Goal: Task Accomplishment & Management: Use online tool/utility

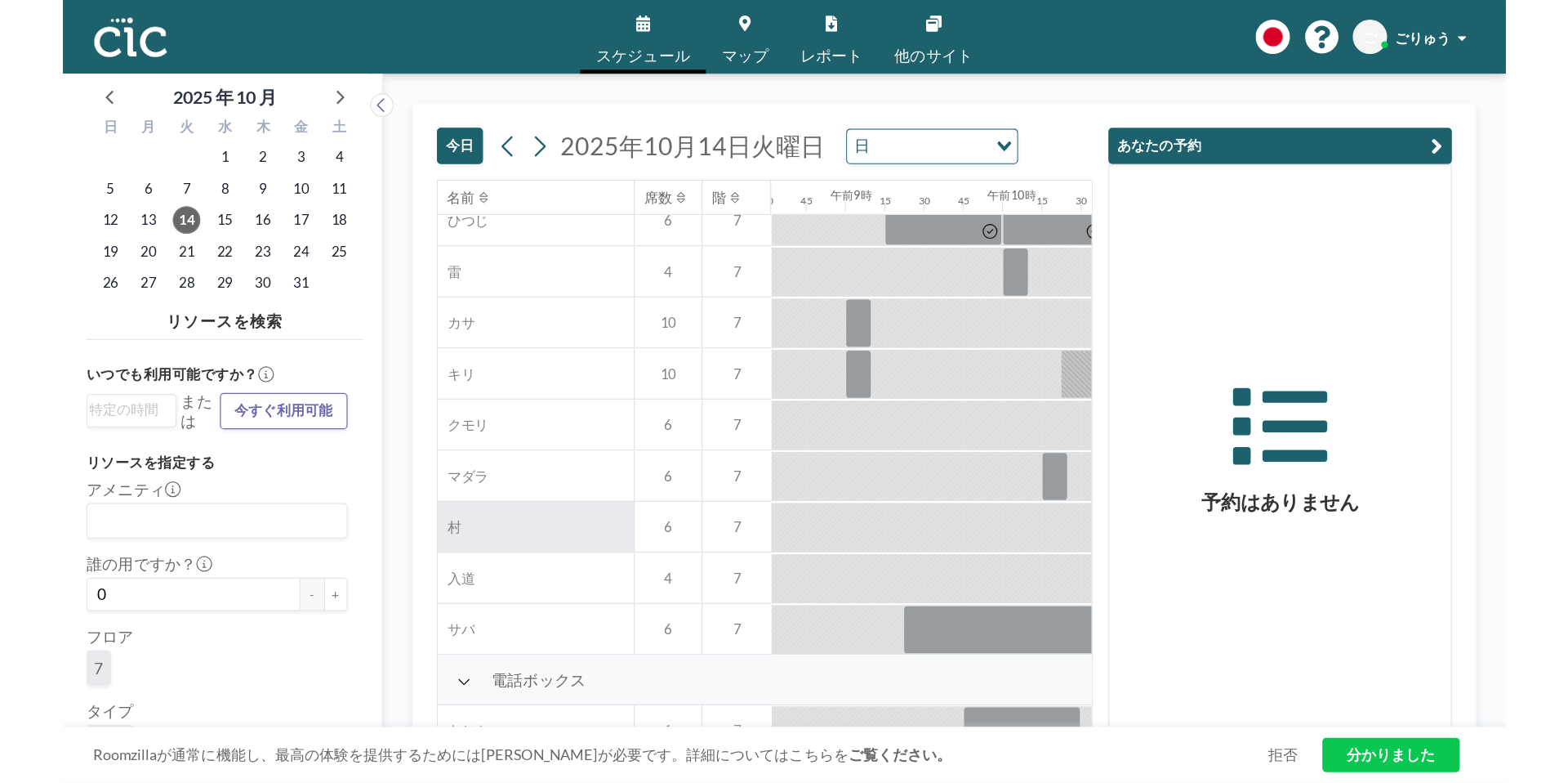
scroll to position [140, 1115]
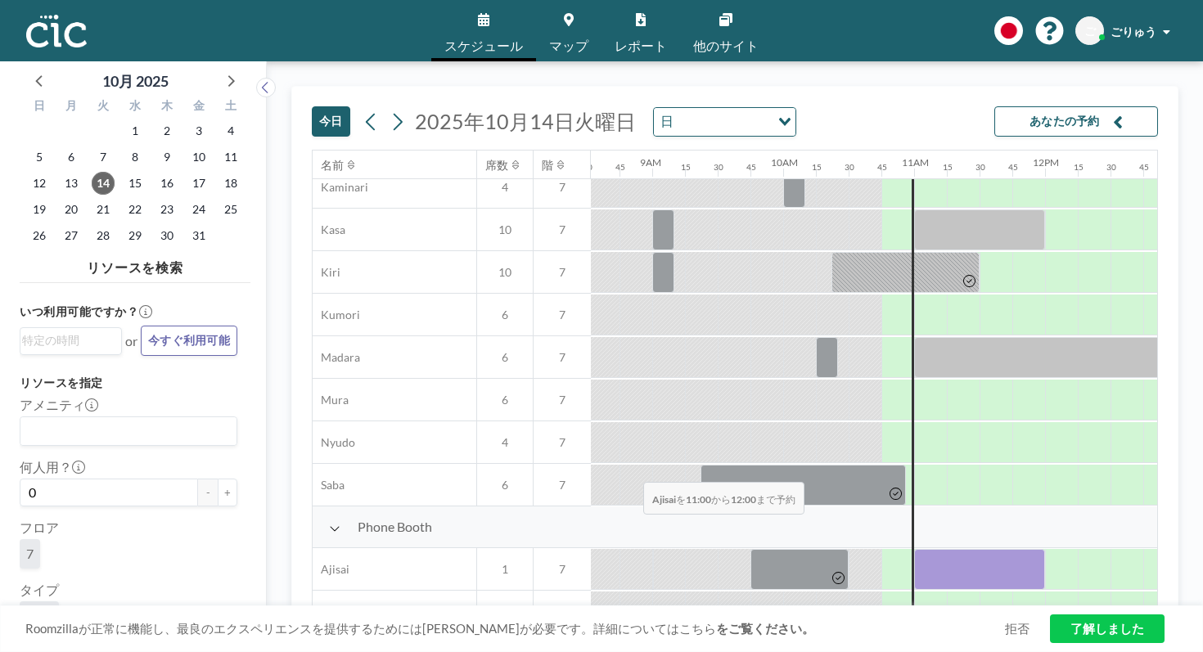
drag, startPoint x: 559, startPoint y: 441, endPoint x: 638, endPoint y: 443, distance: 79.4
click at [914, 549] on div at bounding box center [979, 569] width 131 height 41
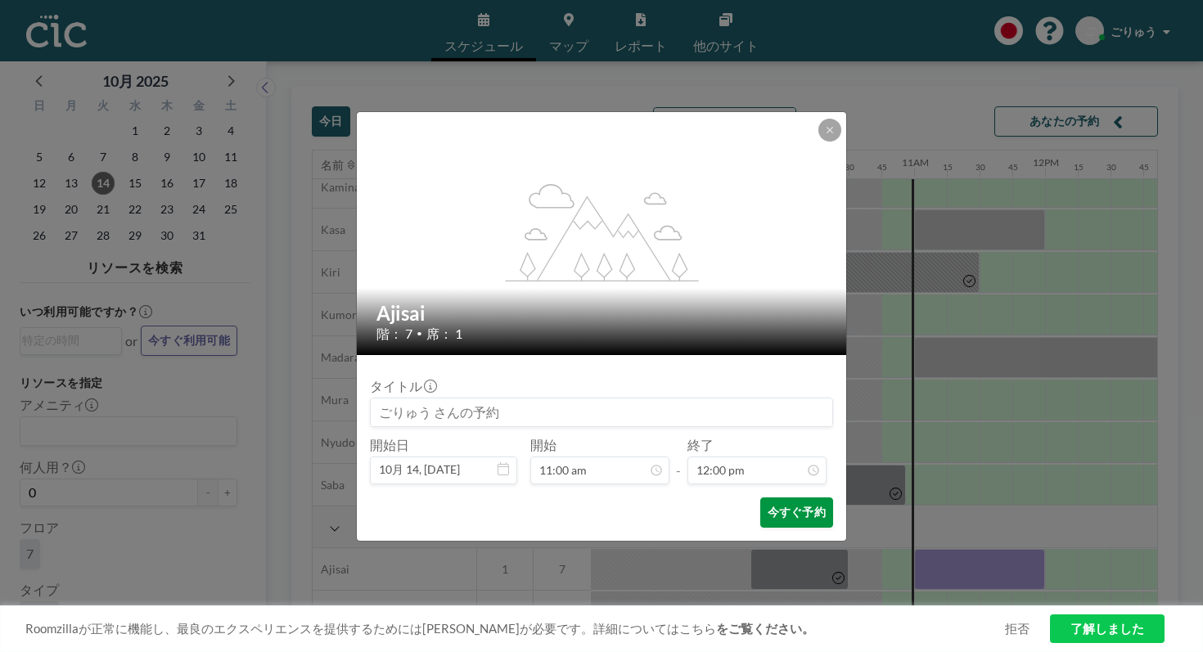
click at [768, 498] on button "今すぐ予約" at bounding box center [796, 513] width 73 height 30
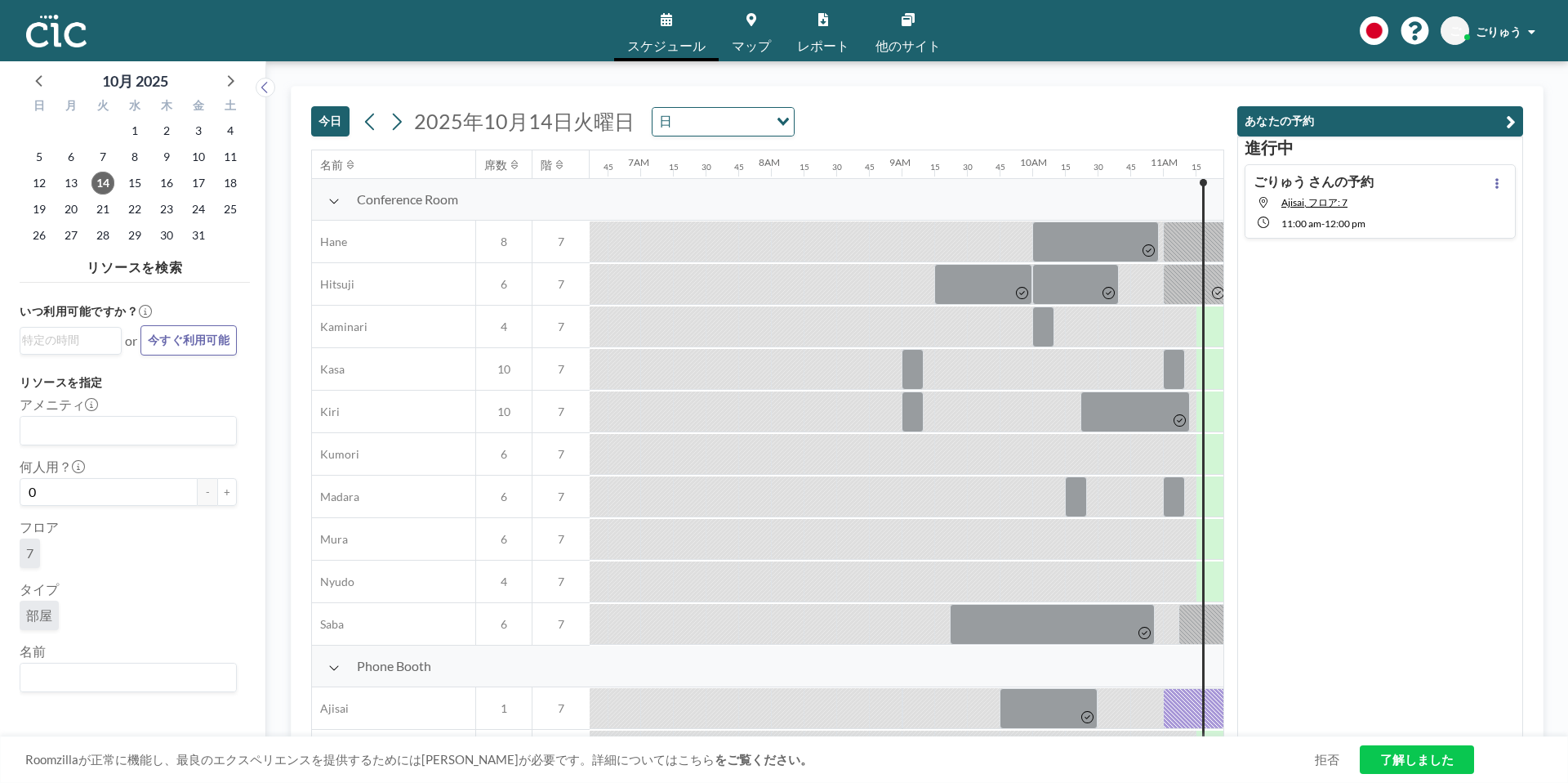
scroll to position [0, 1593]
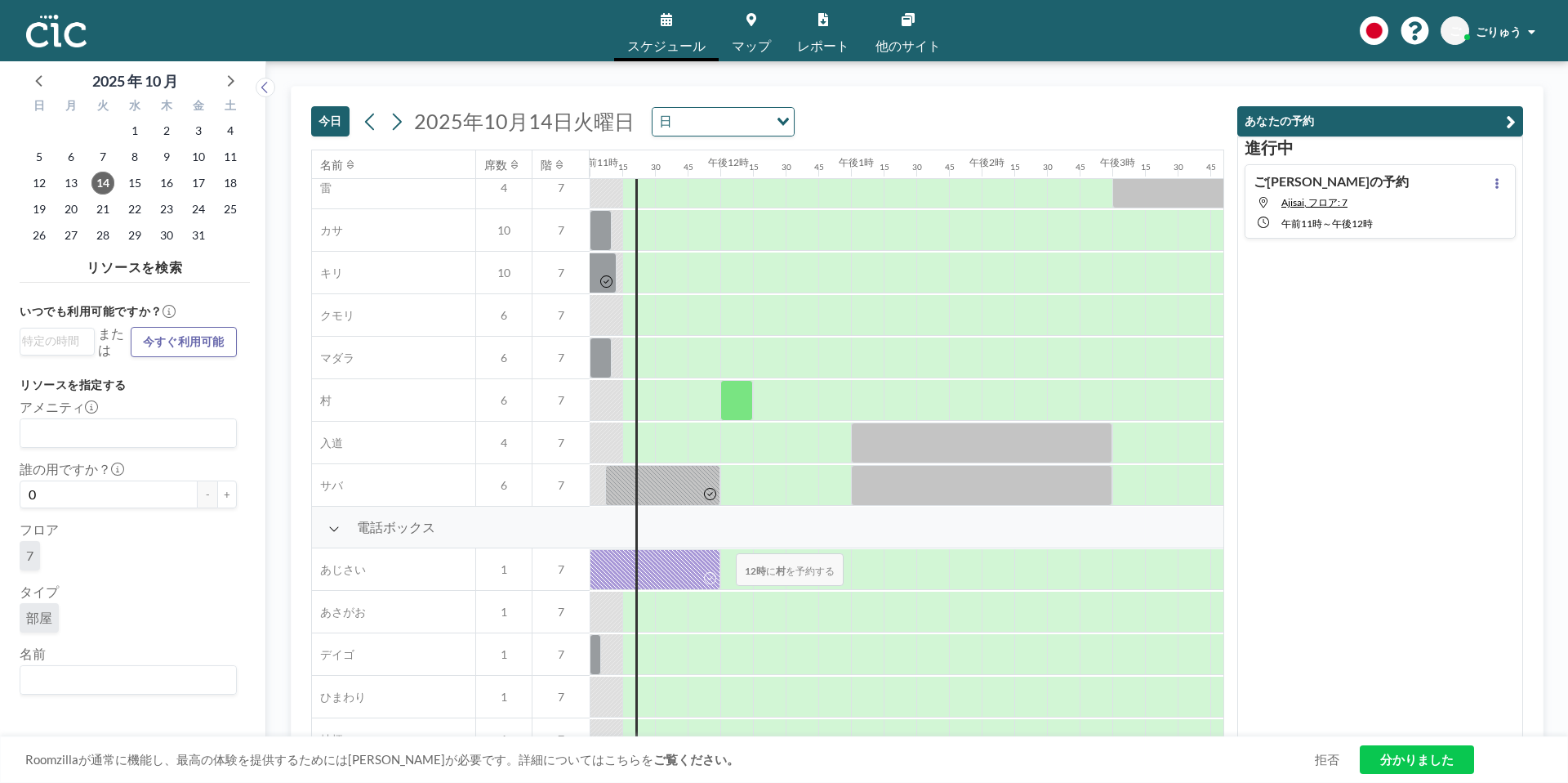
scroll to position [146, 1437]
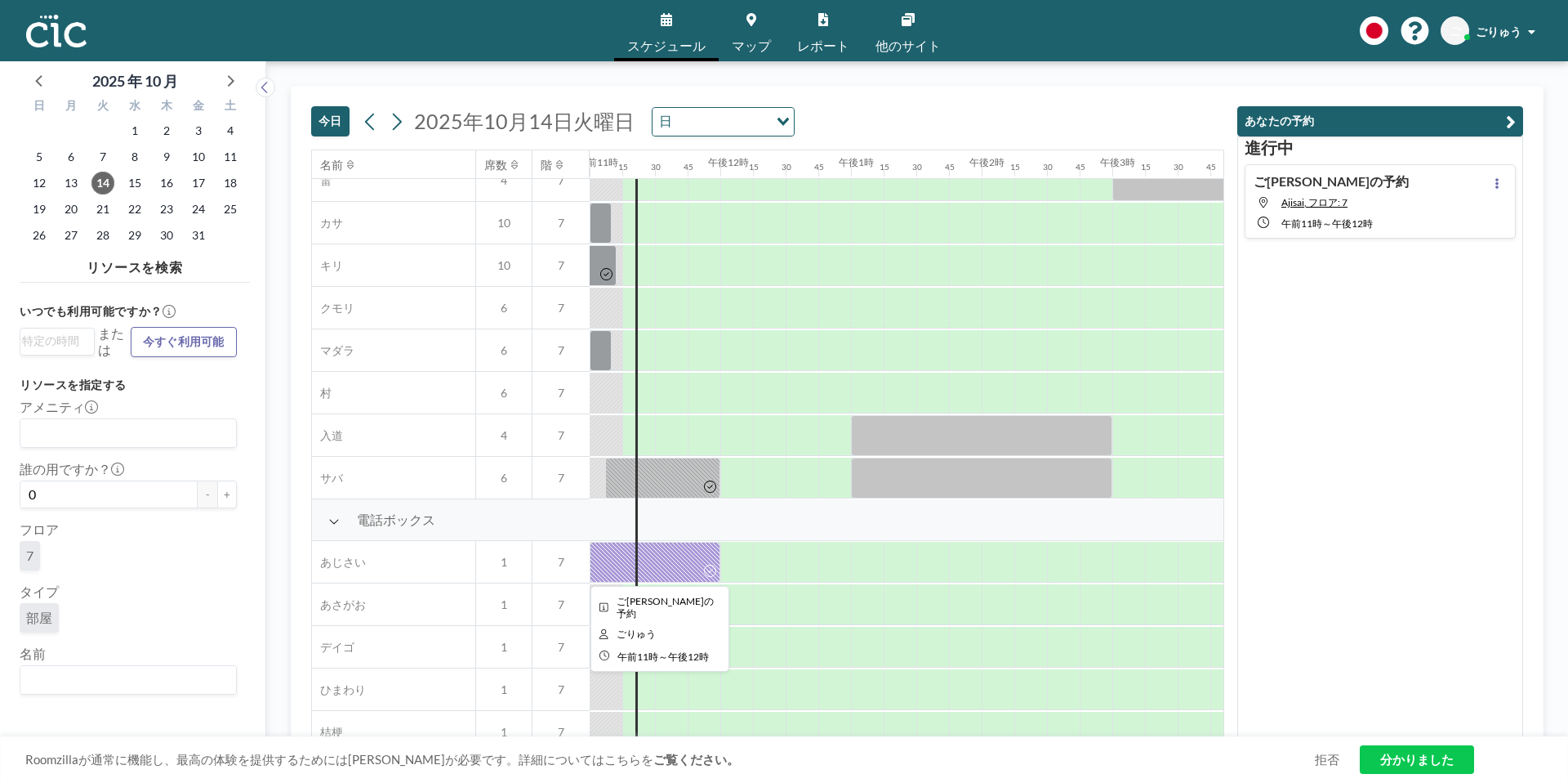
click at [702, 569] on div at bounding box center [710, 571] width 19 height 22
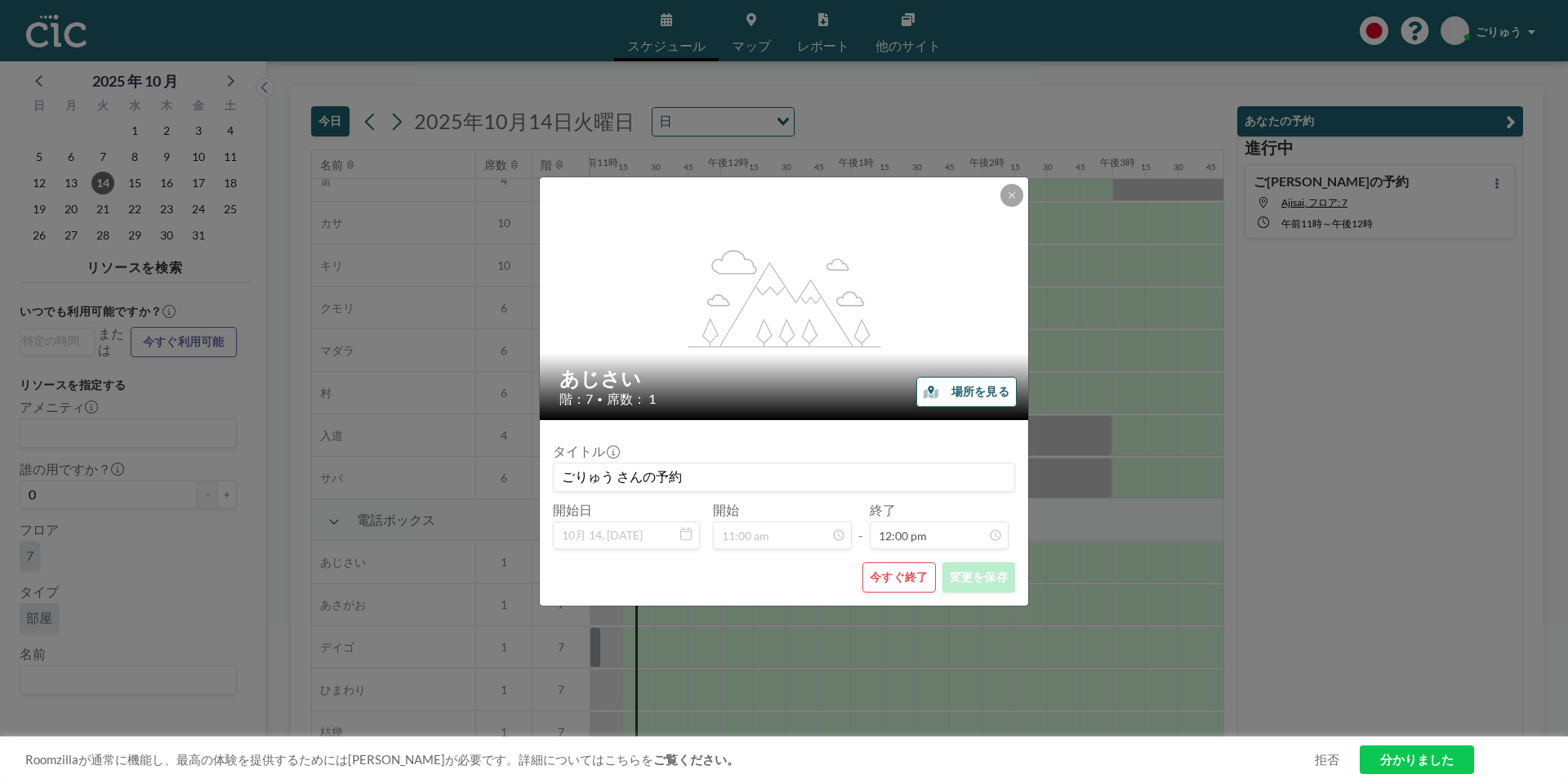
scroll to position [1396, 0]
click at [890, 573] on font "今すぐ終了" at bounding box center [898, 576] width 58 height 14
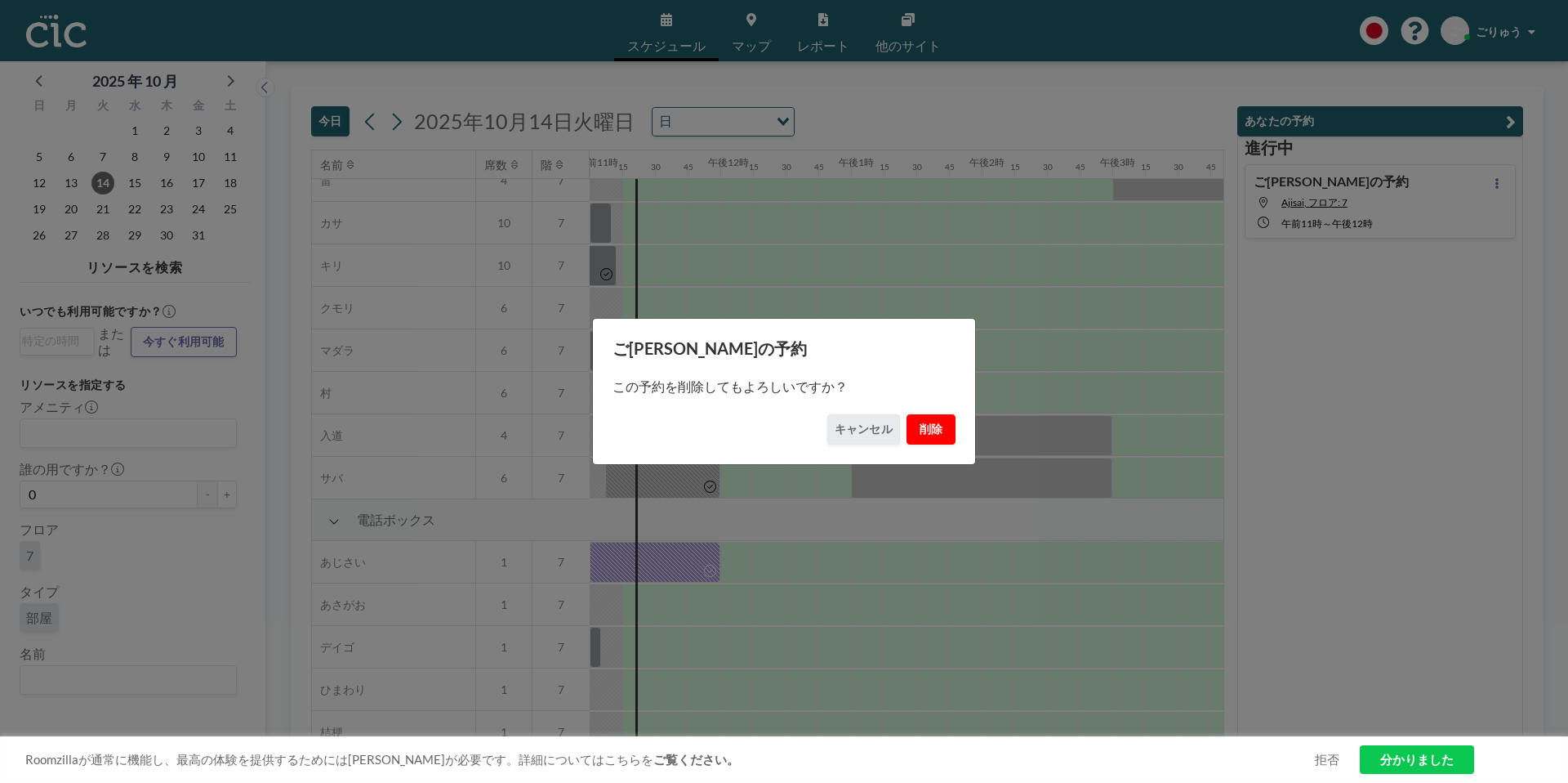
click at [923, 433] on font "削除" at bounding box center [931, 428] width 24 height 14
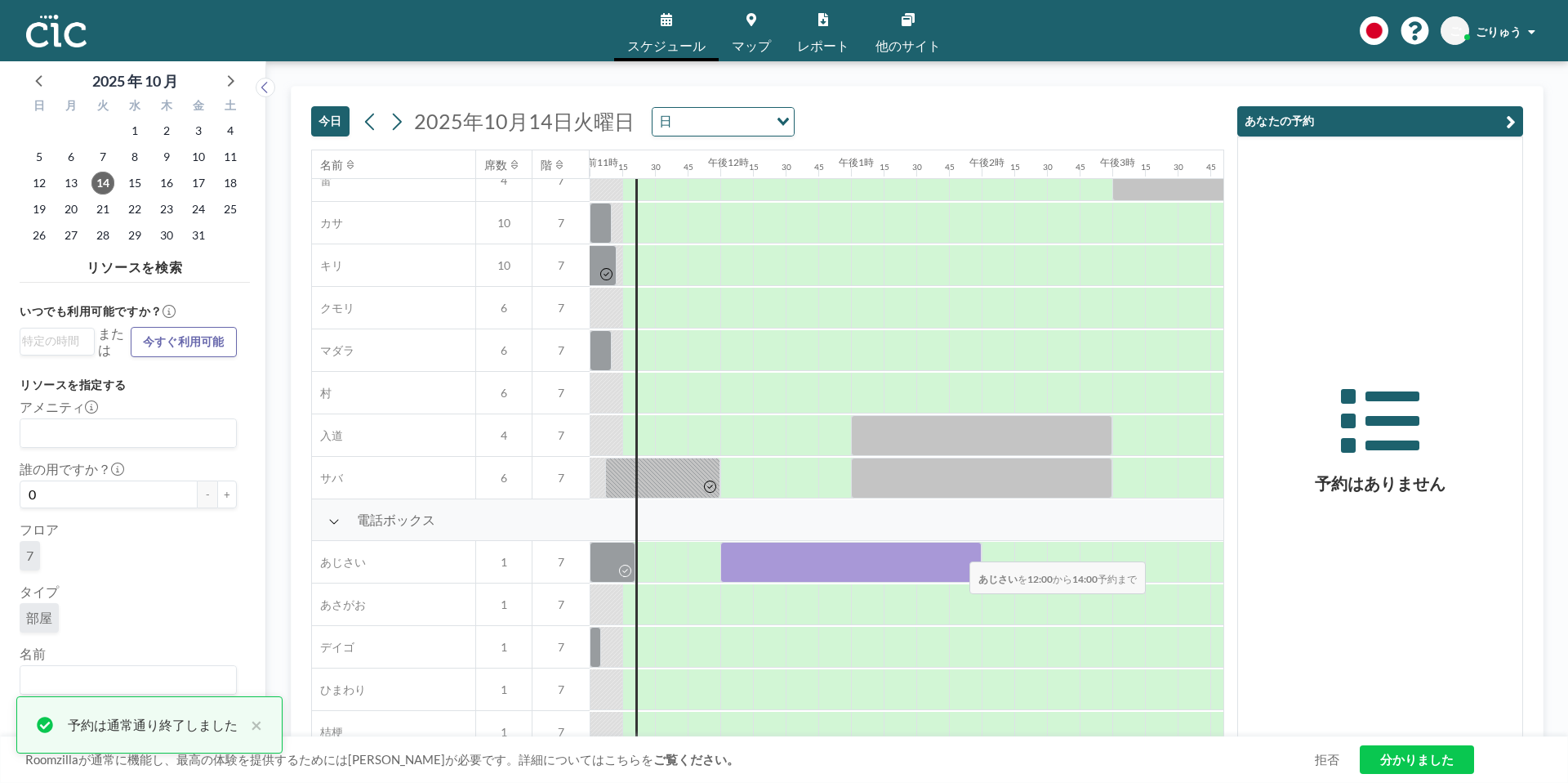
drag, startPoint x: 736, startPoint y: 567, endPoint x: 956, endPoint y: 551, distance: 220.6
click at [956, 551] on div at bounding box center [851, 562] width 261 height 41
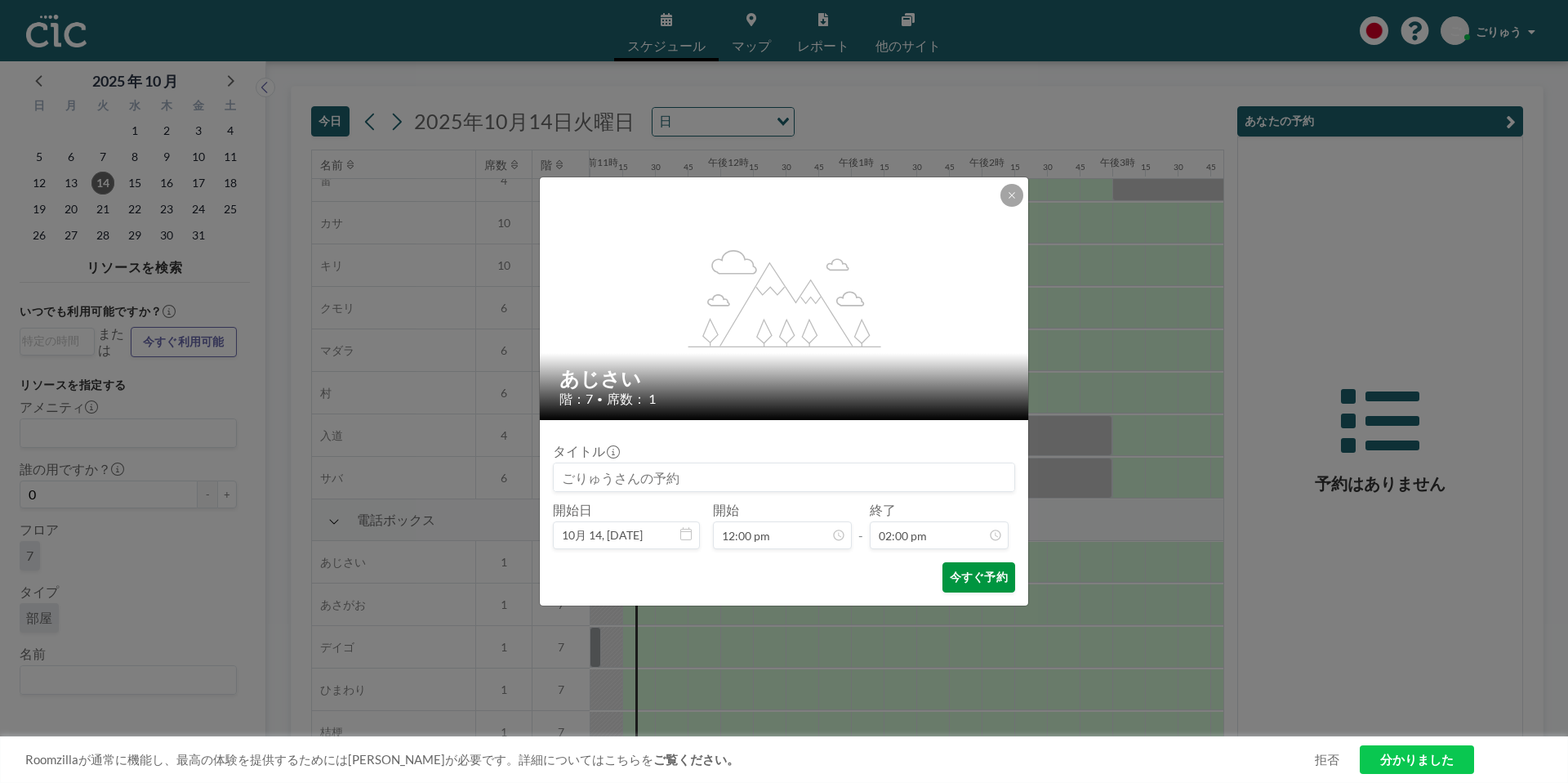
click at [989, 579] on font "今すぐ予約" at bounding box center [979, 576] width 58 height 14
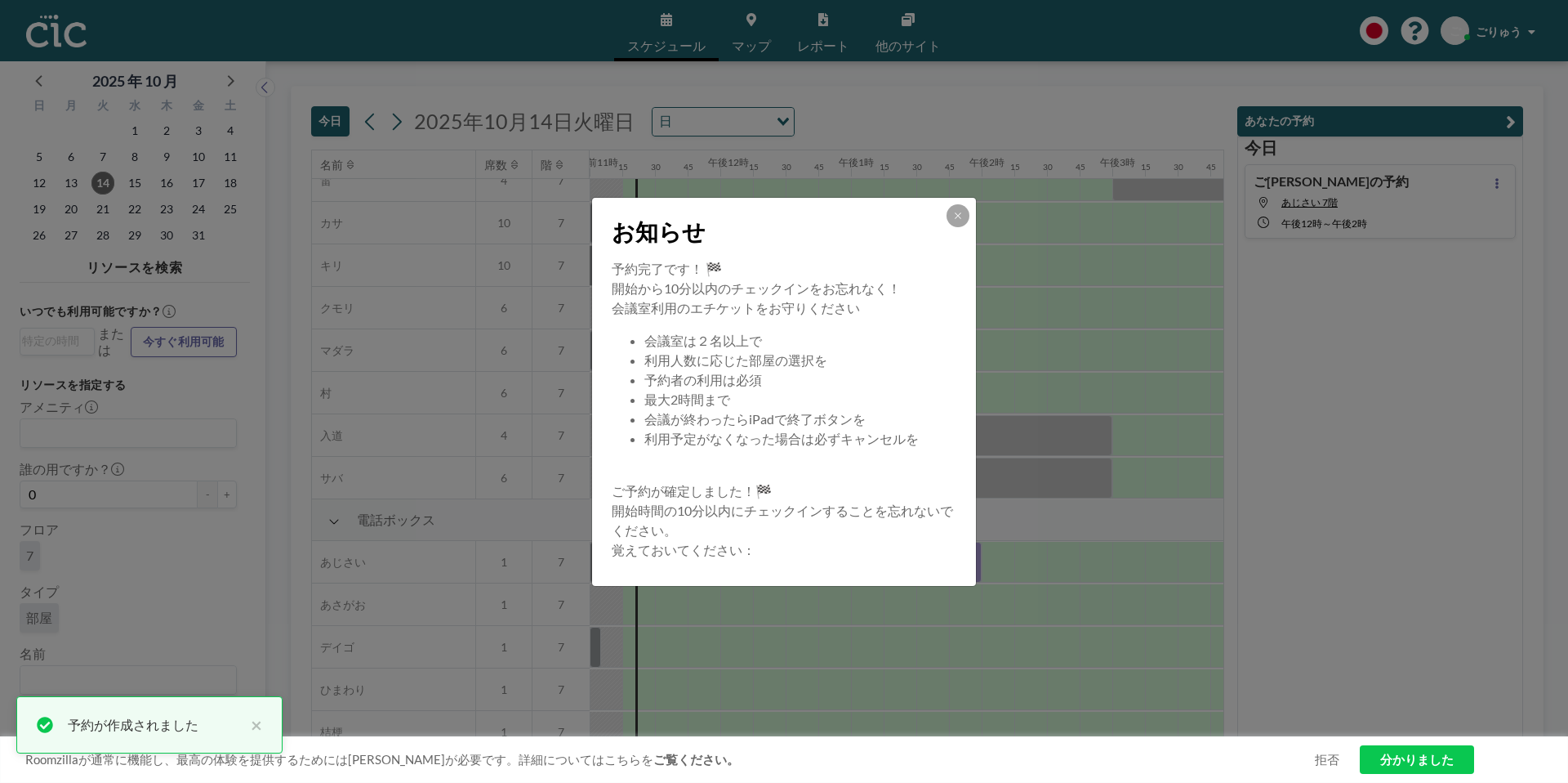
click at [958, 218] on icon at bounding box center [958, 216] width 10 height 10
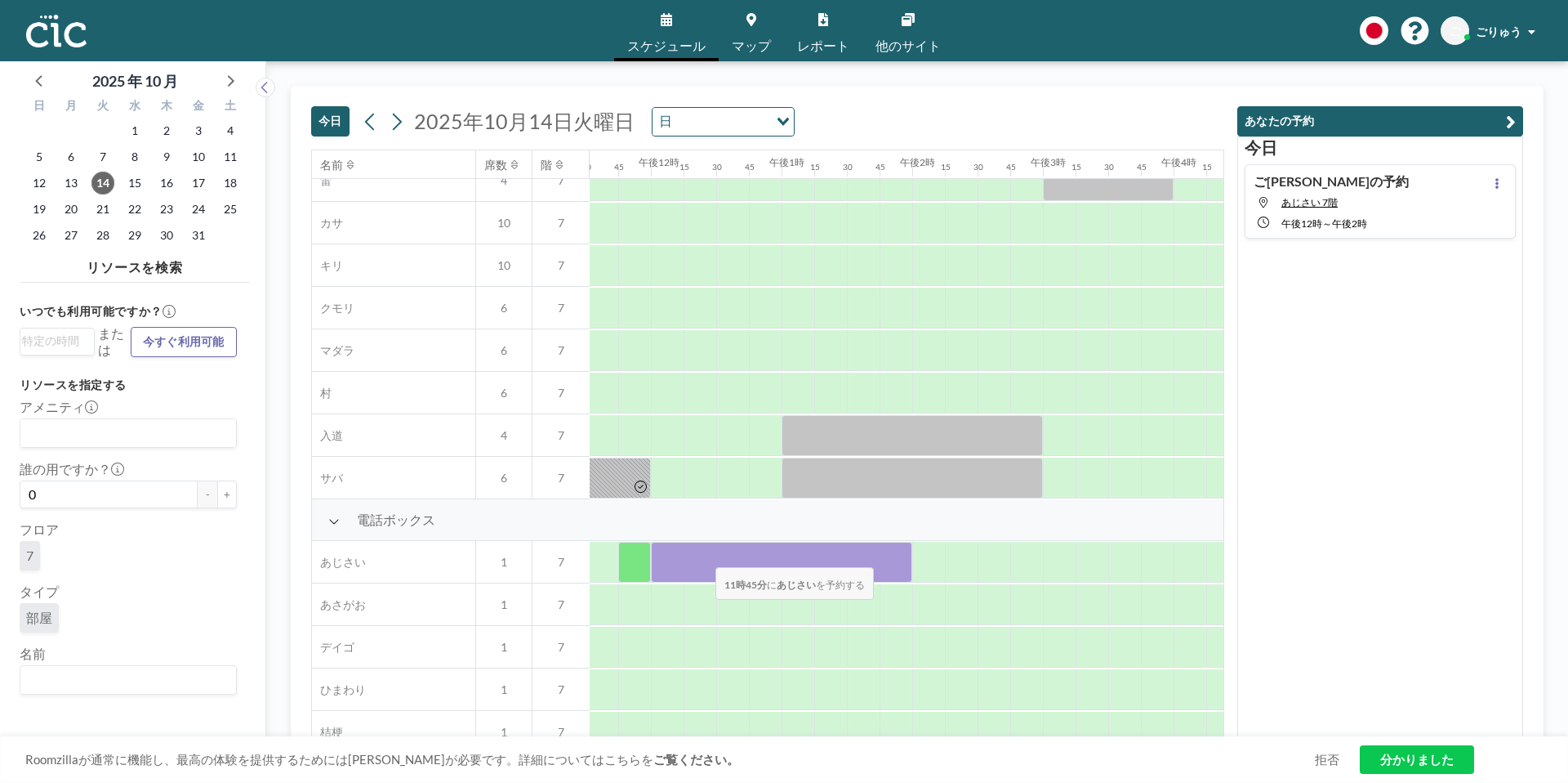
scroll to position [146, 1510]
